Goal: Transaction & Acquisition: Obtain resource

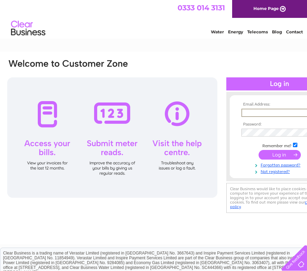
type input "[PERSON_NAME][EMAIL_ADDRESS][DOMAIN_NAME]"
click at [279, 153] on input "submit" at bounding box center [280, 155] width 42 height 10
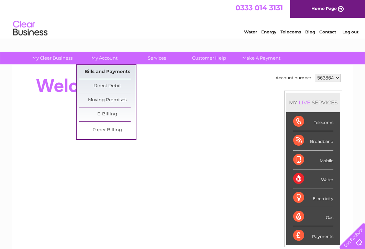
click at [112, 75] on link "Bills and Payments" at bounding box center [107, 72] width 57 height 14
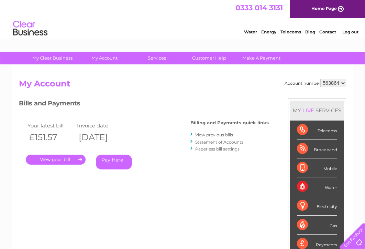
click at [60, 157] on link "." at bounding box center [56, 159] width 60 height 10
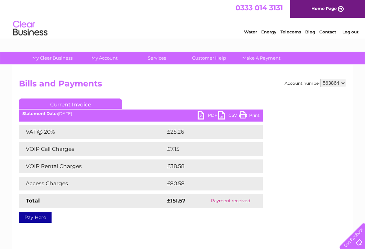
click at [205, 115] on link "PDF" at bounding box center [208, 116] width 21 height 10
